Goal: Task Accomplishment & Management: Manage account settings

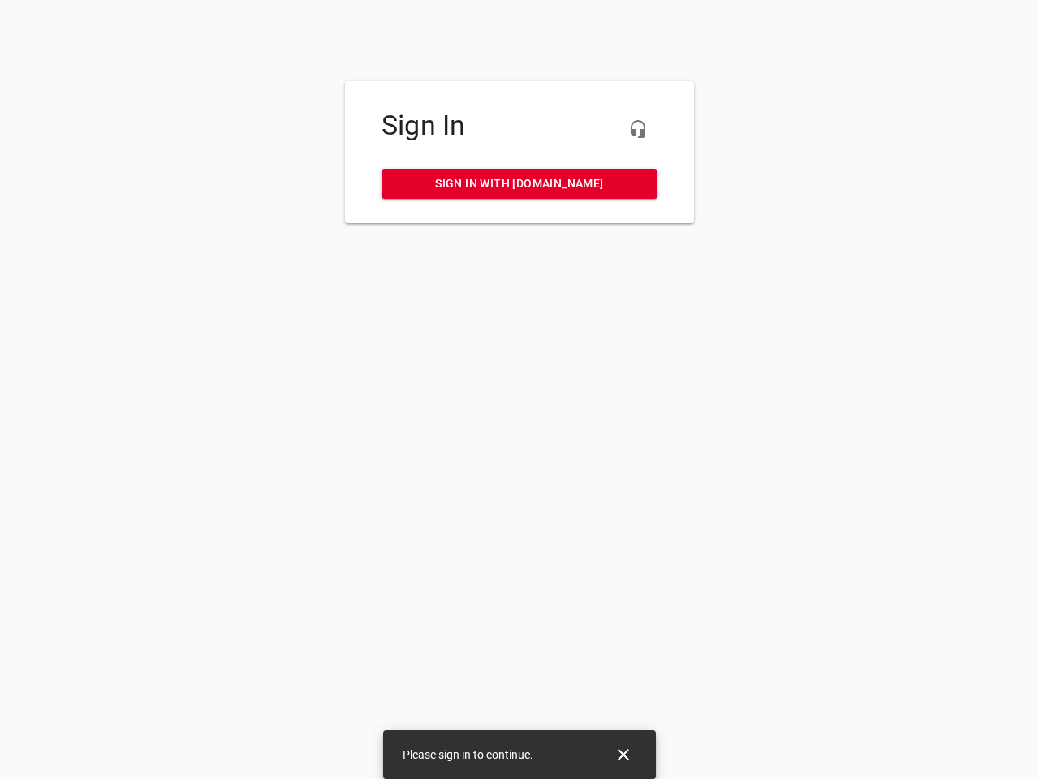
click at [638, 129] on icon "button" at bounding box center [637, 128] width 19 height 19
click at [624, 755] on icon "Close" at bounding box center [623, 754] width 11 height 11
